Goal: Information Seeking & Learning: Learn about a topic

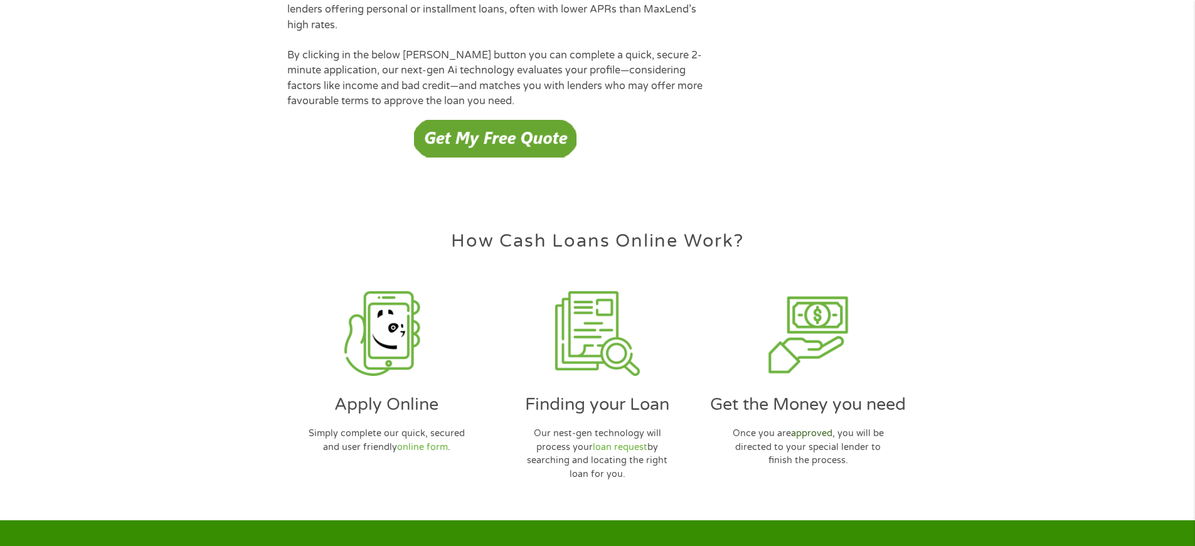
scroll to position [3628, 0]
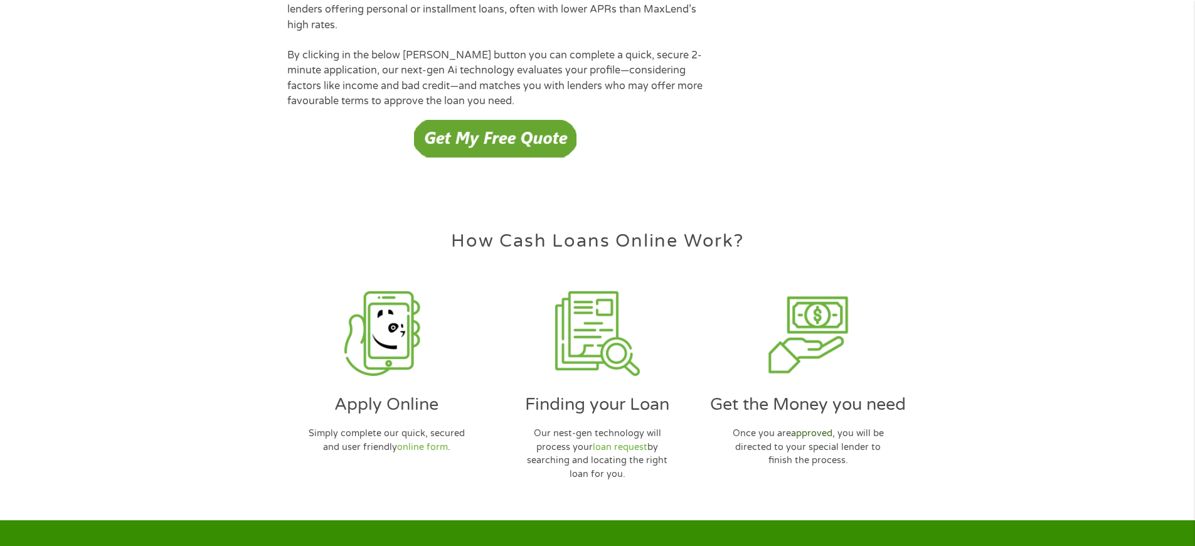
scroll to position [3628, 0]
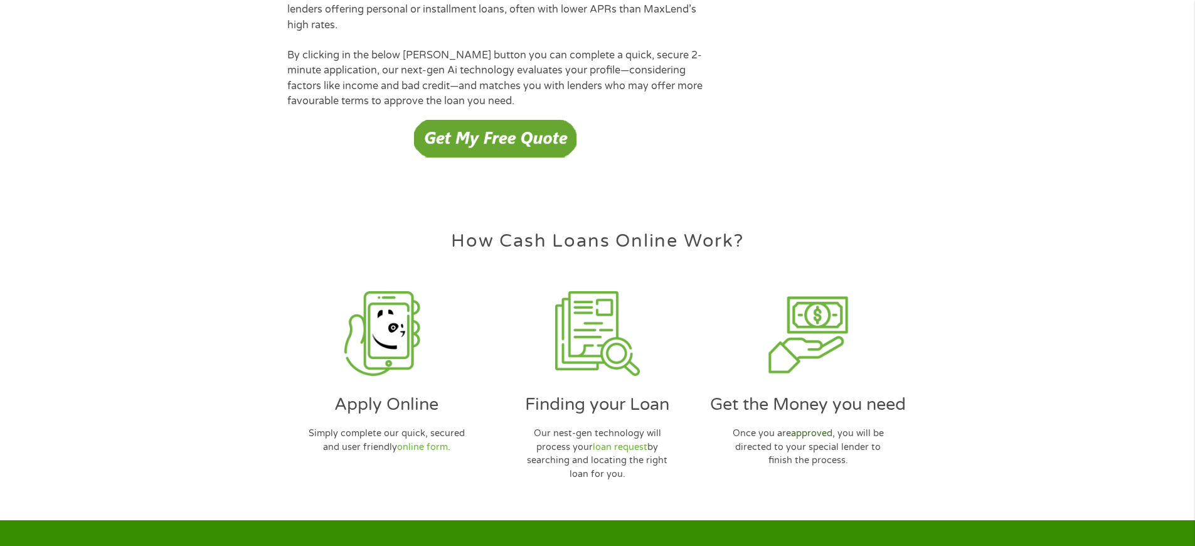
scroll to position [3628, 0]
